Goal: Information Seeking & Learning: Learn about a topic

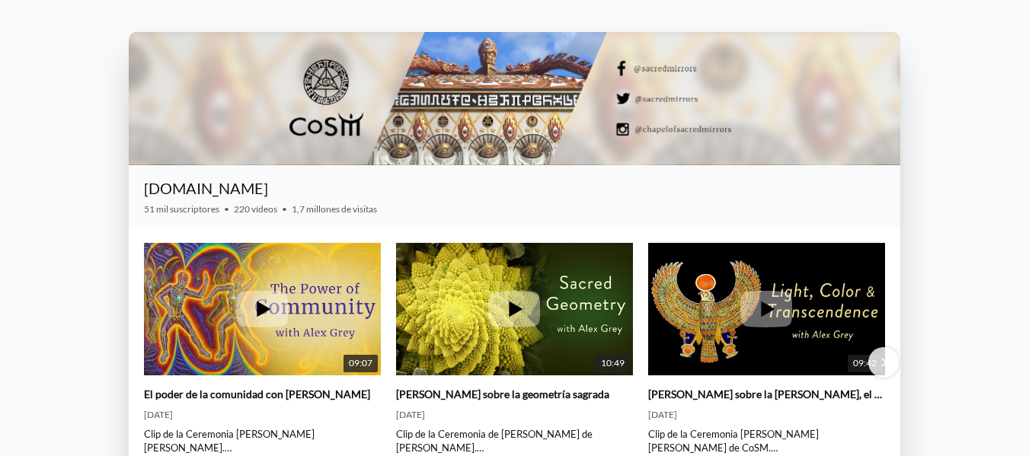
scroll to position [1523, 0]
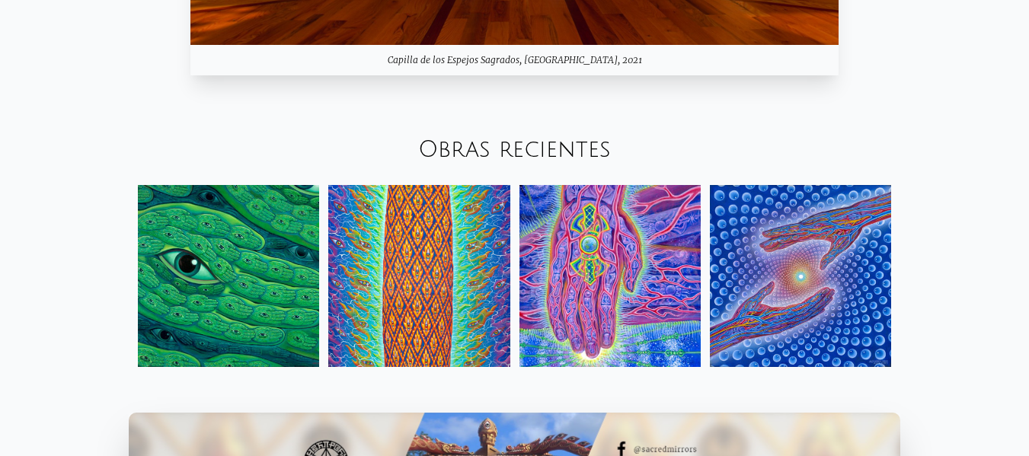
click at [549, 209] on img at bounding box center [609, 275] width 181 height 181
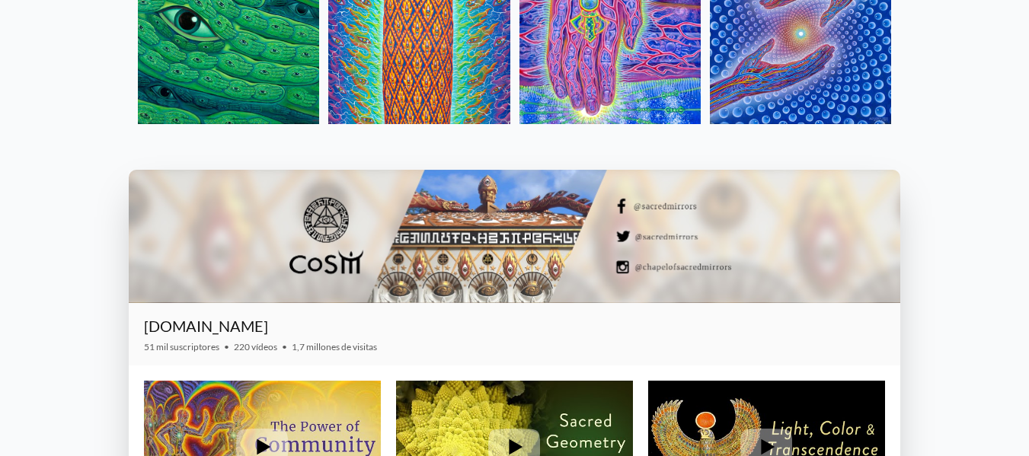
scroll to position [1827, 0]
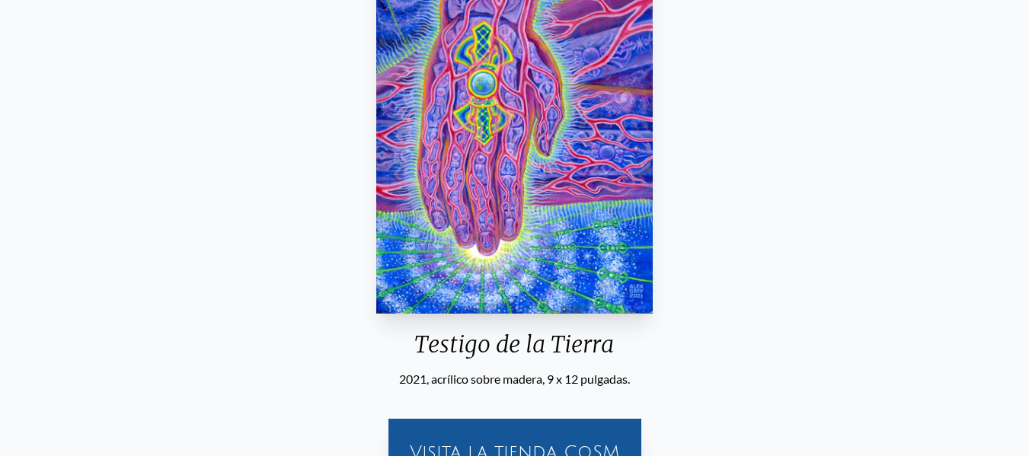
scroll to position [426, 0]
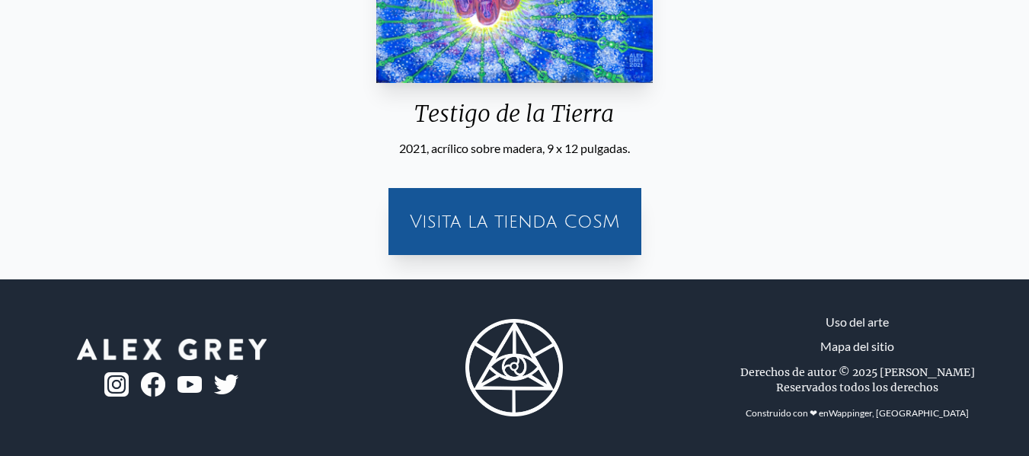
click at [561, 221] on font "Visita la tienda CoSM" at bounding box center [515, 222] width 210 height 20
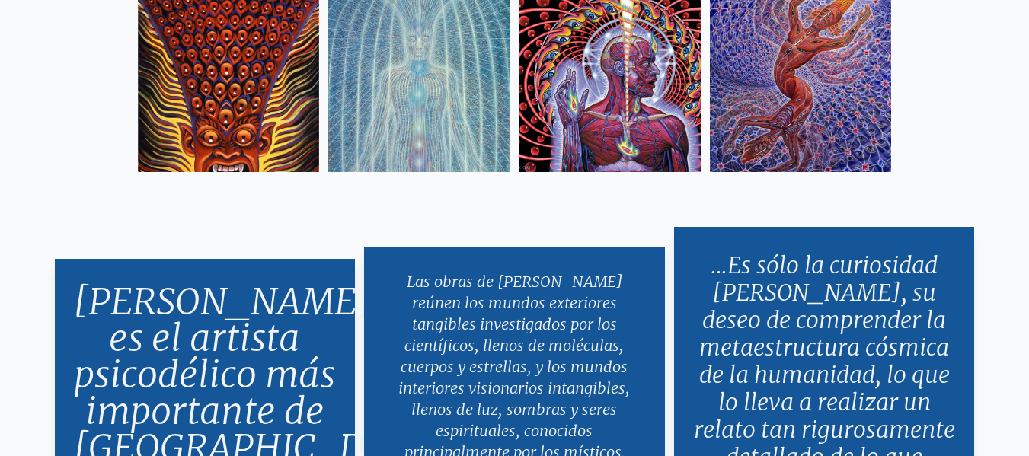
scroll to position [2452, 0]
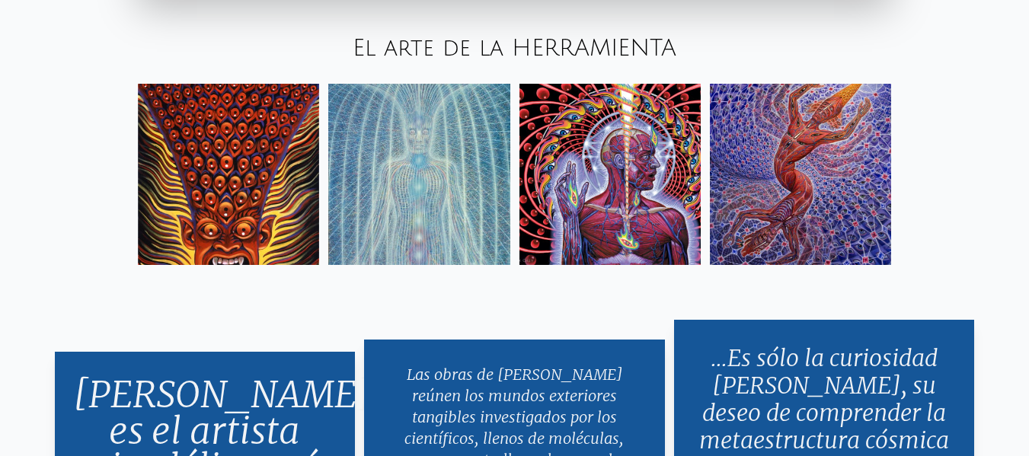
click at [197, 190] on img at bounding box center [228, 174] width 181 height 181
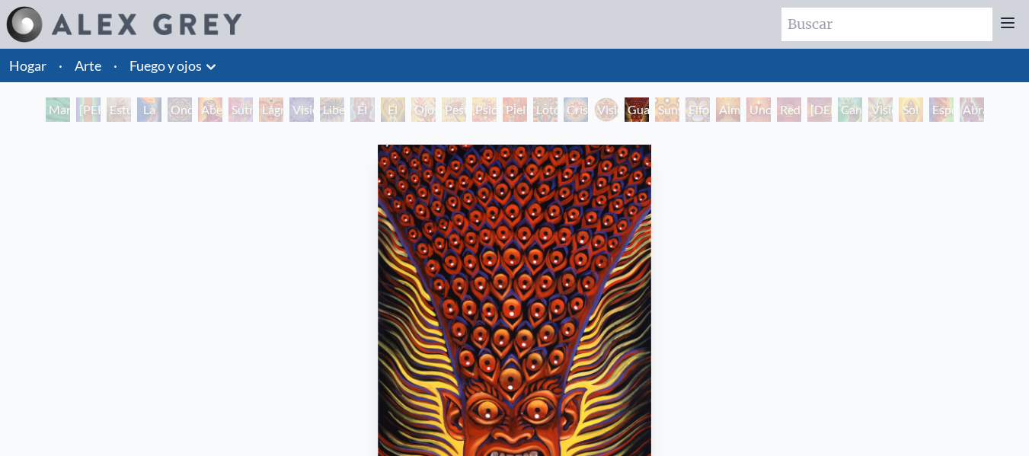
click at [688, 107] on font "Elfo cósmico" at bounding box center [709, 118] width 43 height 33
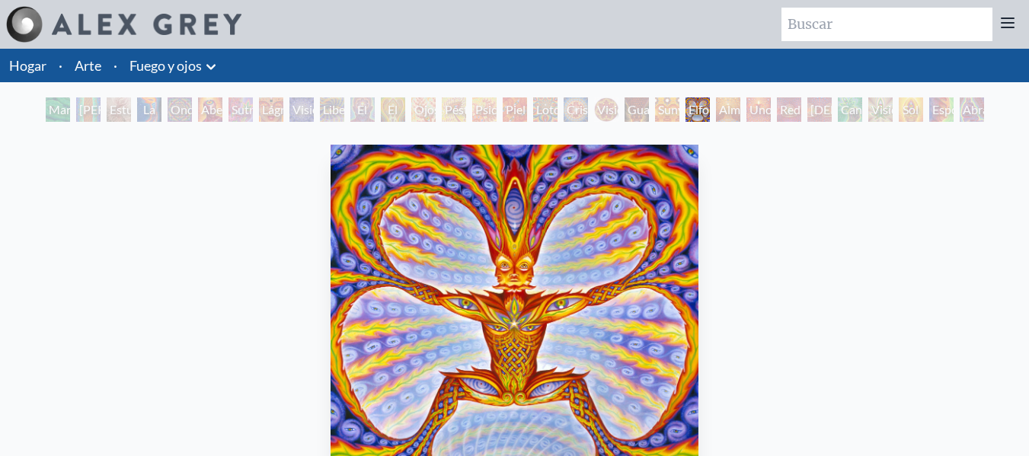
click at [757, 106] on font "Uno" at bounding box center [760, 109] width 23 height 14
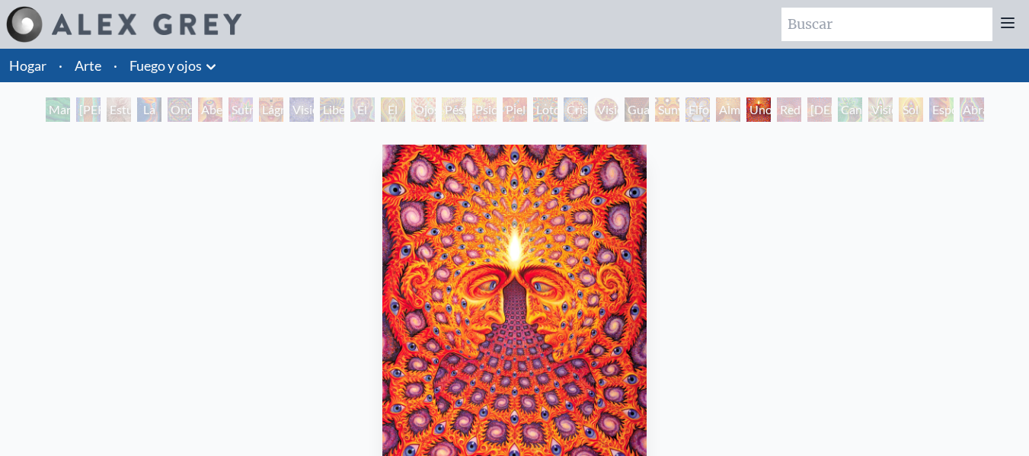
click at [831, 112] on font "Dios mismo" at bounding box center [877, 118] width 135 height 33
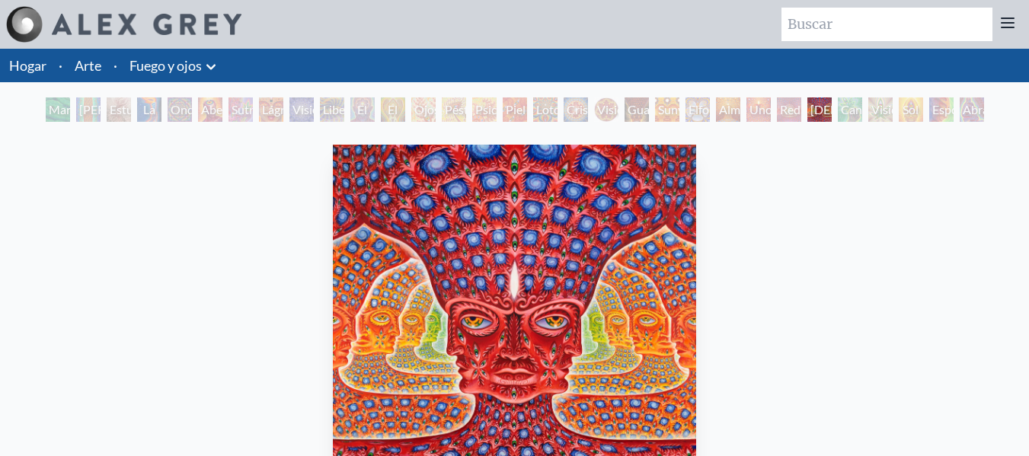
click at [878, 104] on font "Cannafista" at bounding box center [869, 109] width 57 height 14
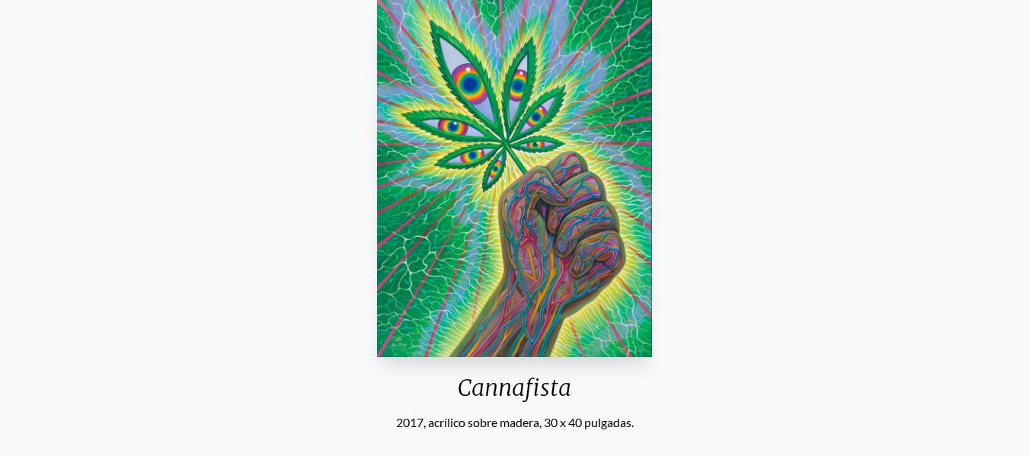
scroll to position [76, 0]
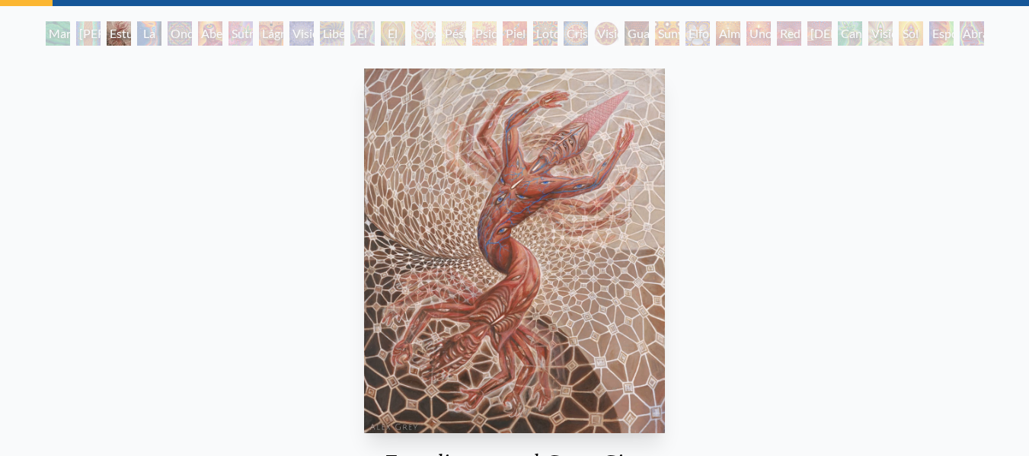
click at [132, 84] on div "Estudia para el Gran Giro 2020, óleo sobre lino, 20 x 24 pulgadas. Visita la ti…" at bounding box center [514, 339] width 1004 height 555
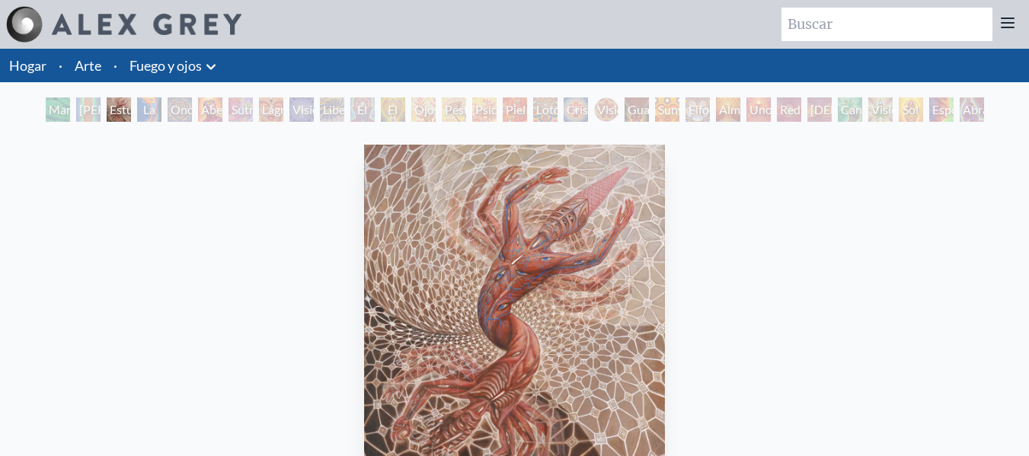
click at [141, 62] on font "Fuego y ojos" at bounding box center [165, 65] width 72 height 17
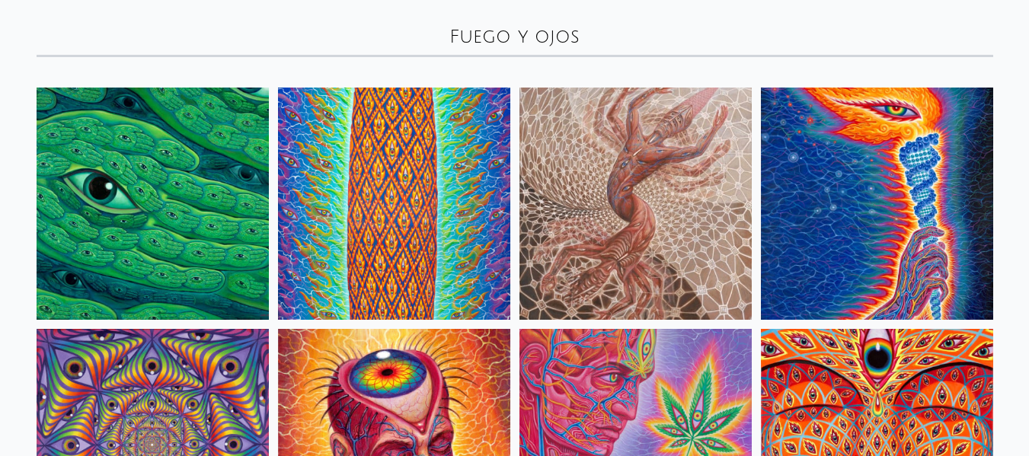
scroll to position [76, 0]
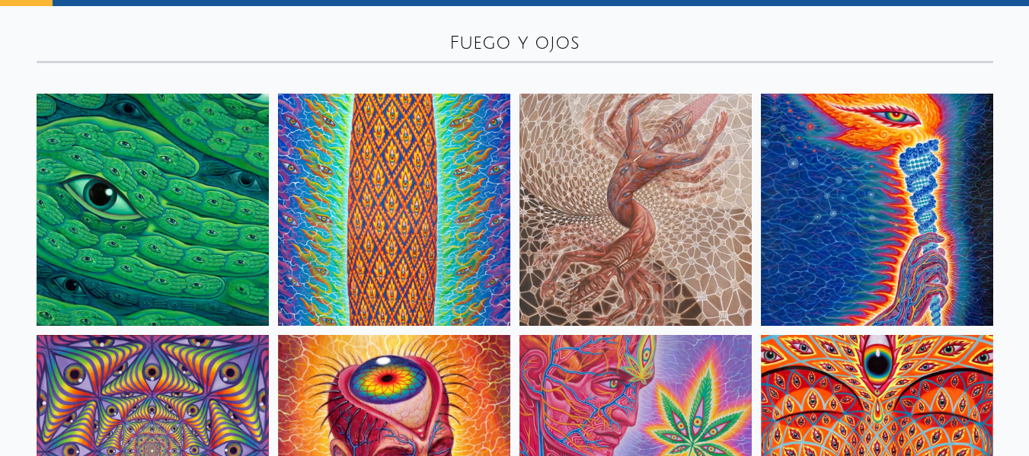
click at [836, 244] on img at bounding box center [877, 210] width 232 height 232
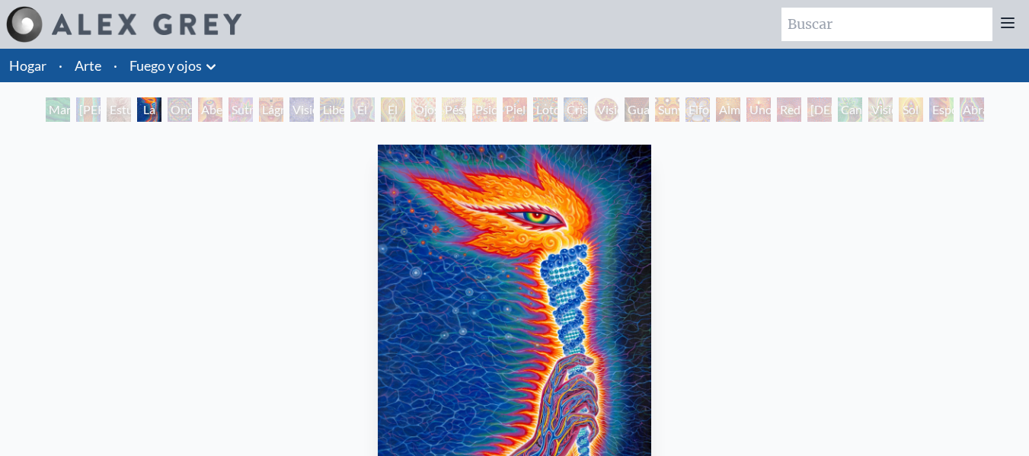
scroll to position [76, 0]
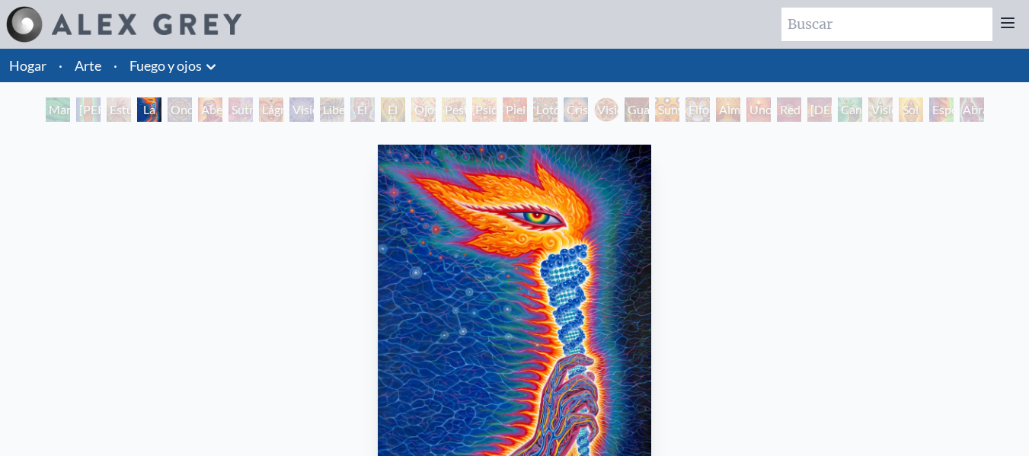
click at [99, 63] on font "Arte" at bounding box center [88, 65] width 27 height 17
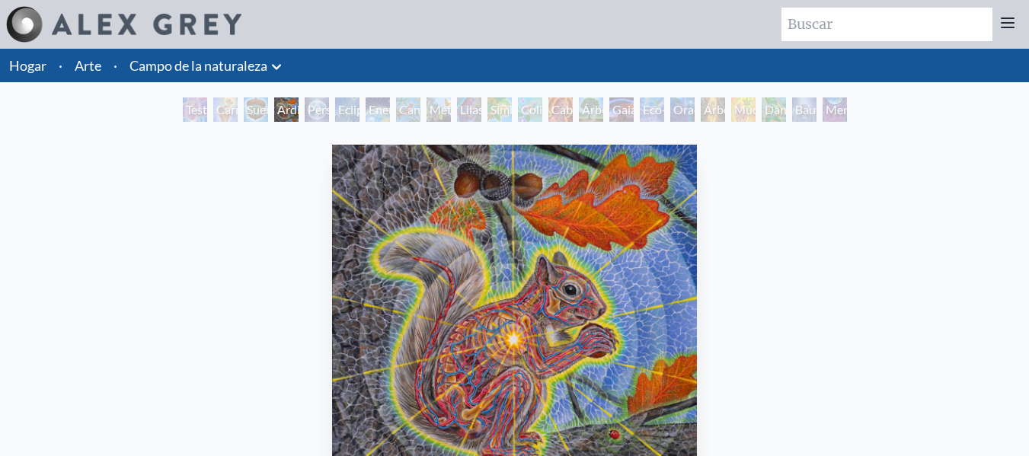
scroll to position [76, 0]
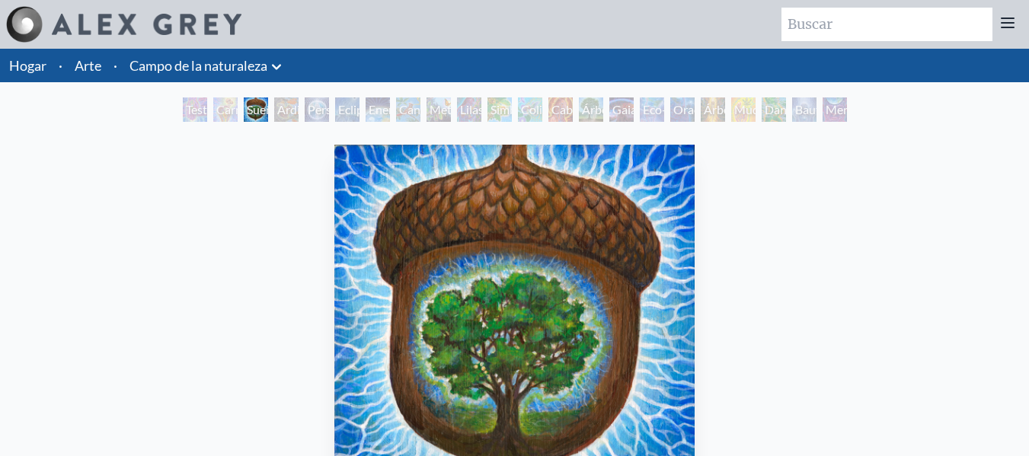
click at [92, 68] on font "Arte" at bounding box center [88, 65] width 27 height 17
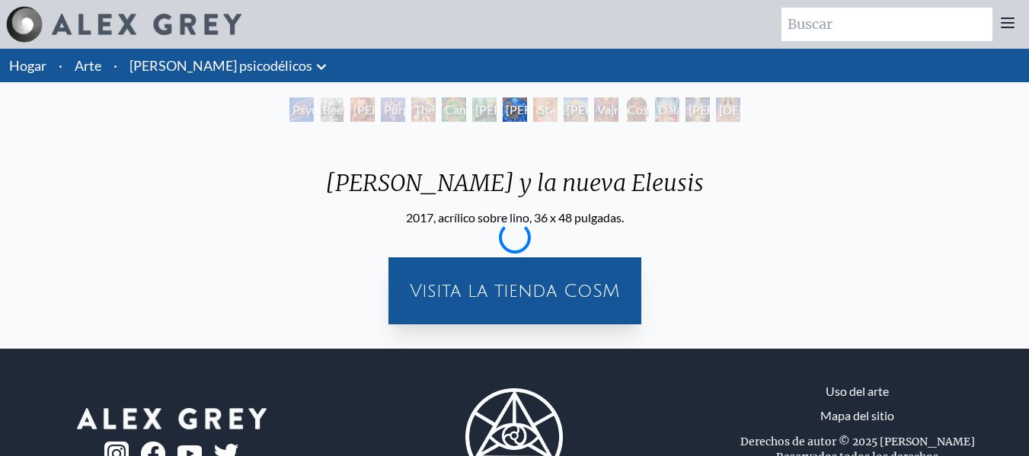
scroll to position [69, 0]
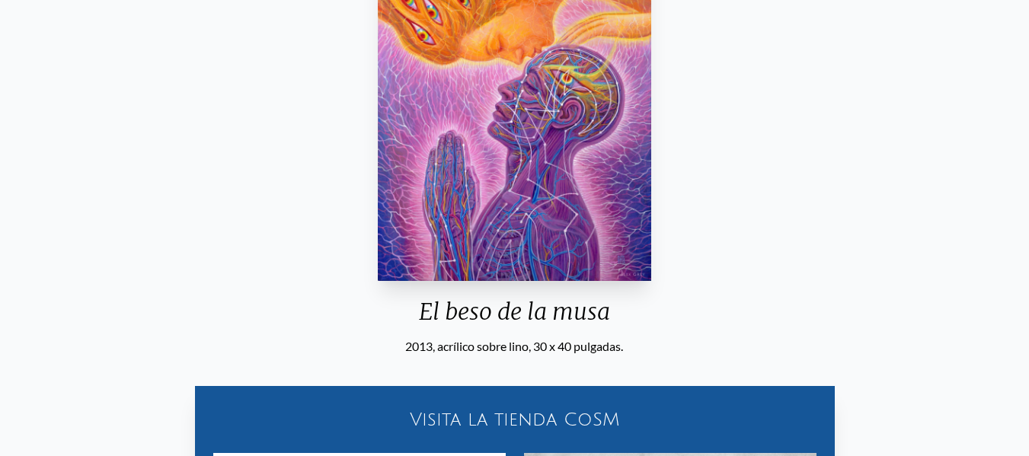
scroll to position [152, 0]
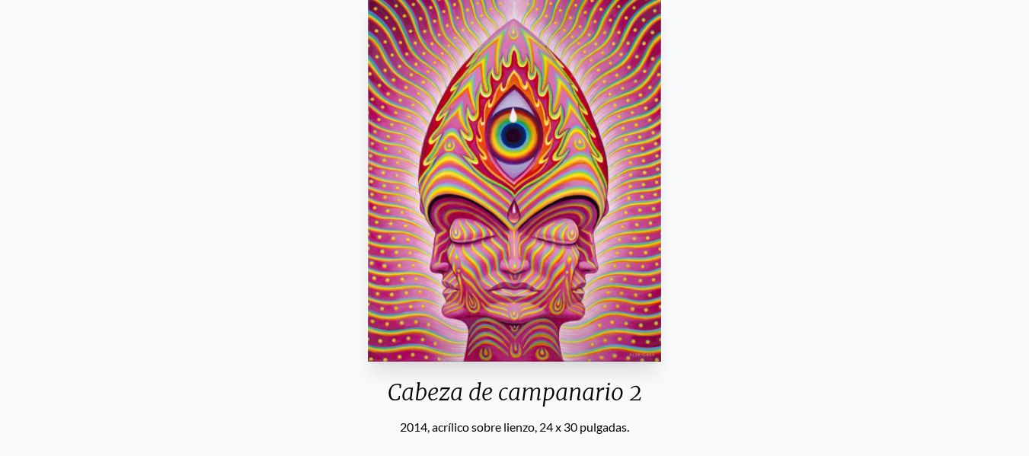
scroll to position [152, 0]
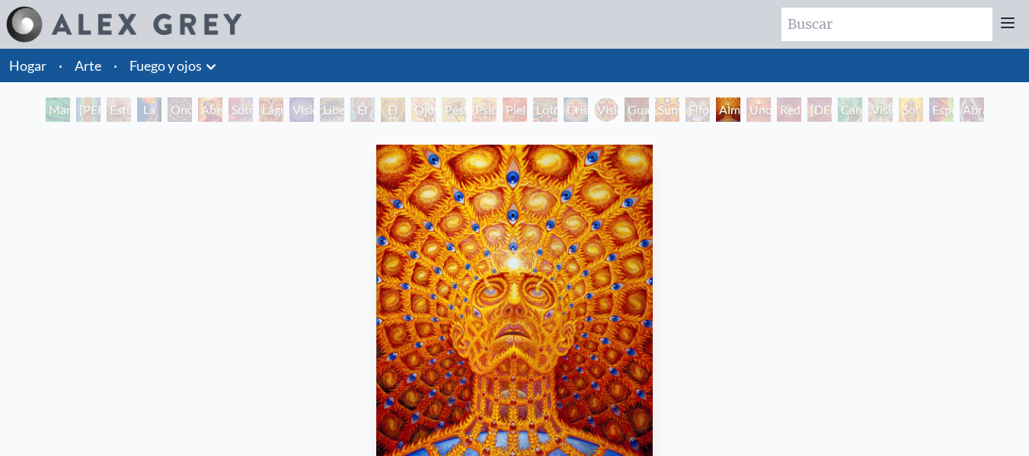
scroll to position [76, 0]
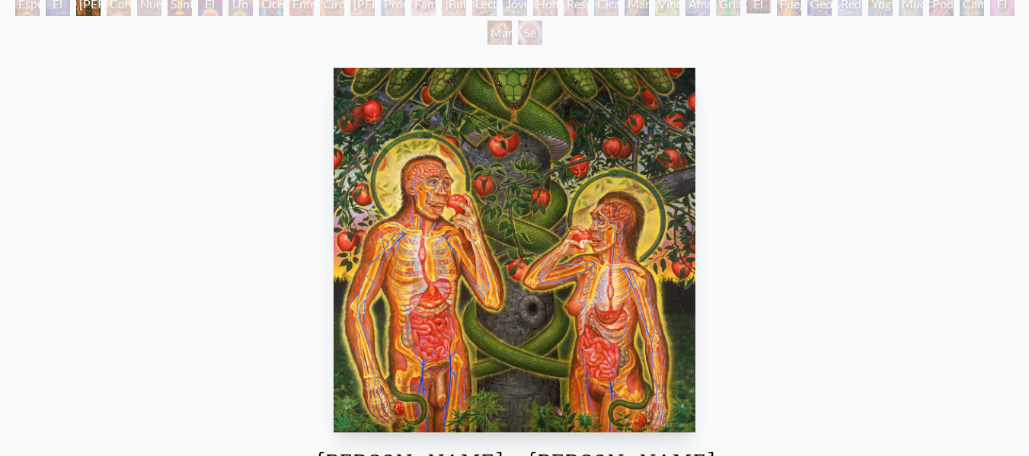
scroll to position [152, 0]
